Goal: Find specific page/section: Find specific page/section

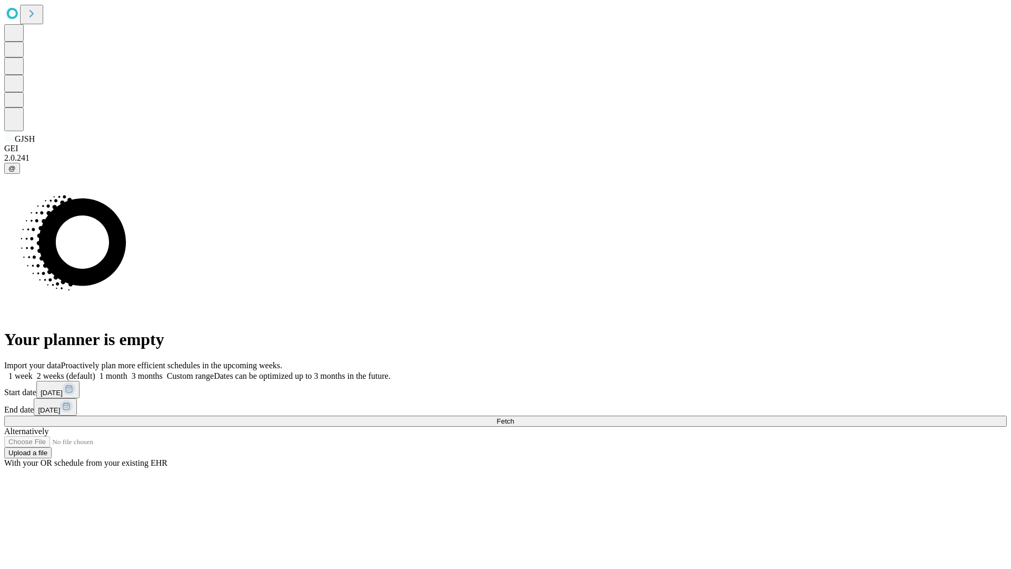
click at [514, 417] on span "Fetch" at bounding box center [505, 421] width 17 height 8
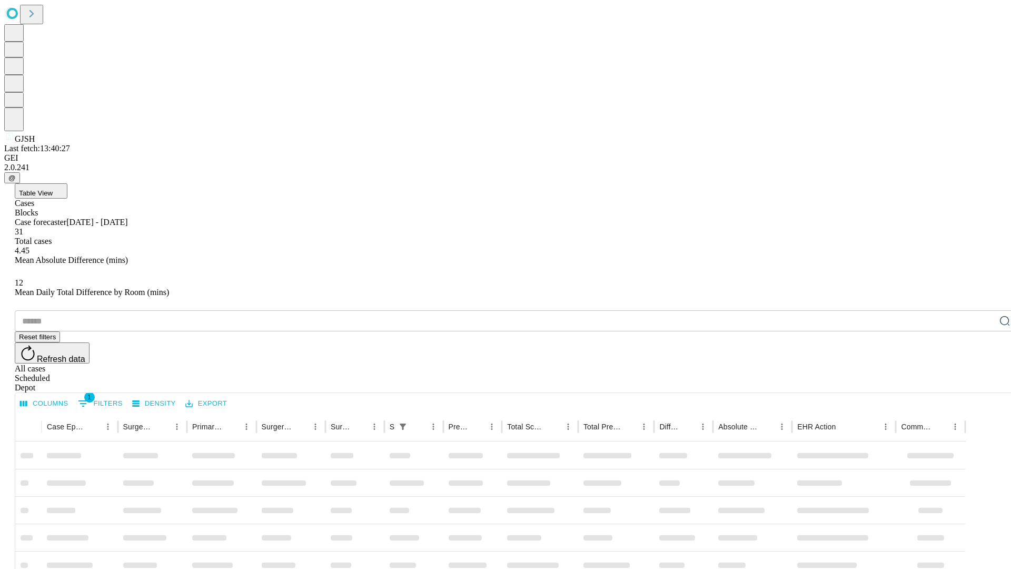
click at [984, 383] on div "Depot" at bounding box center [516, 387] width 1003 height 9
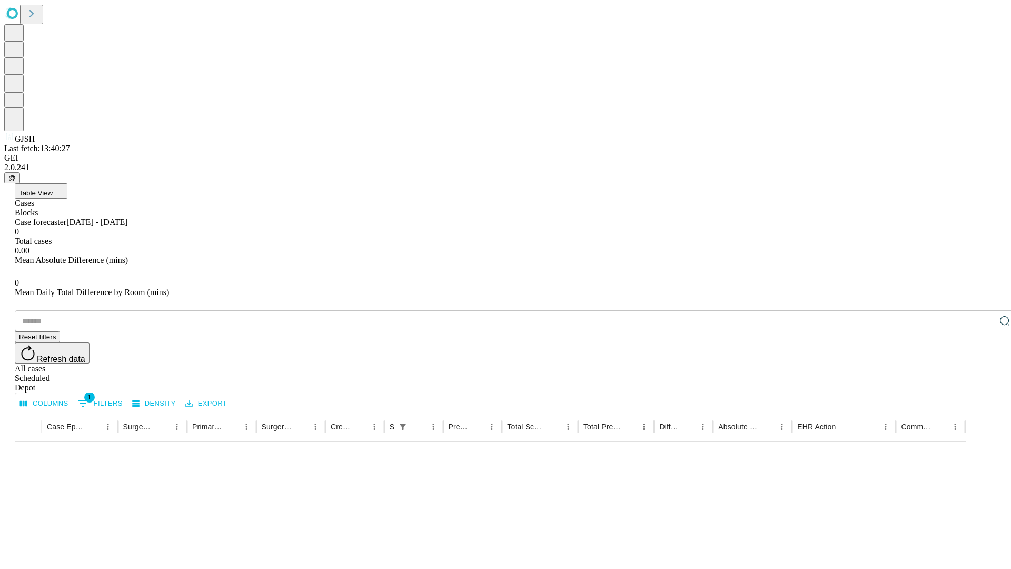
click at [898, 364] on div "All cases" at bounding box center [516, 368] width 1003 height 9
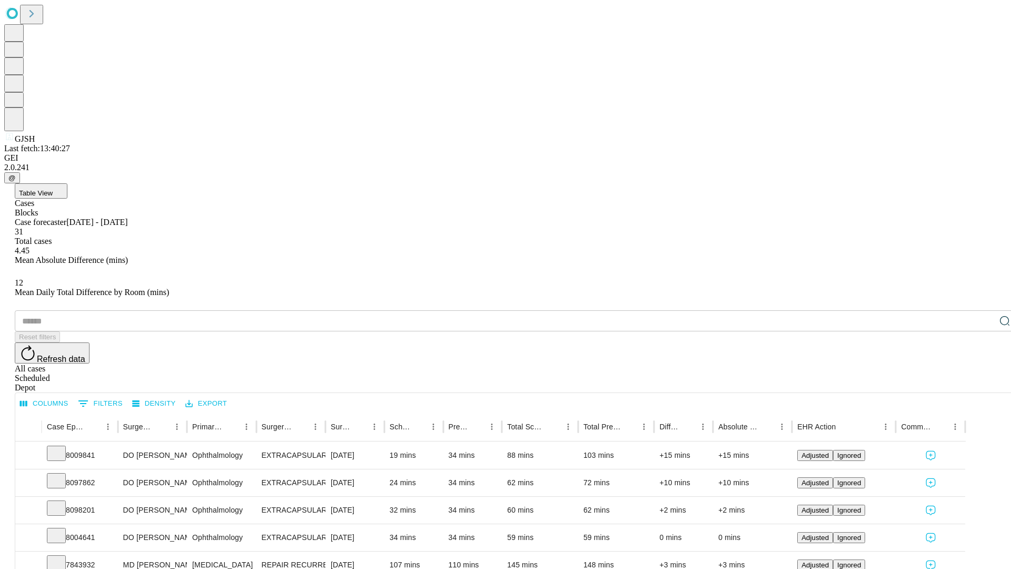
type input "*******"
